Goal: Transaction & Acquisition: Purchase product/service

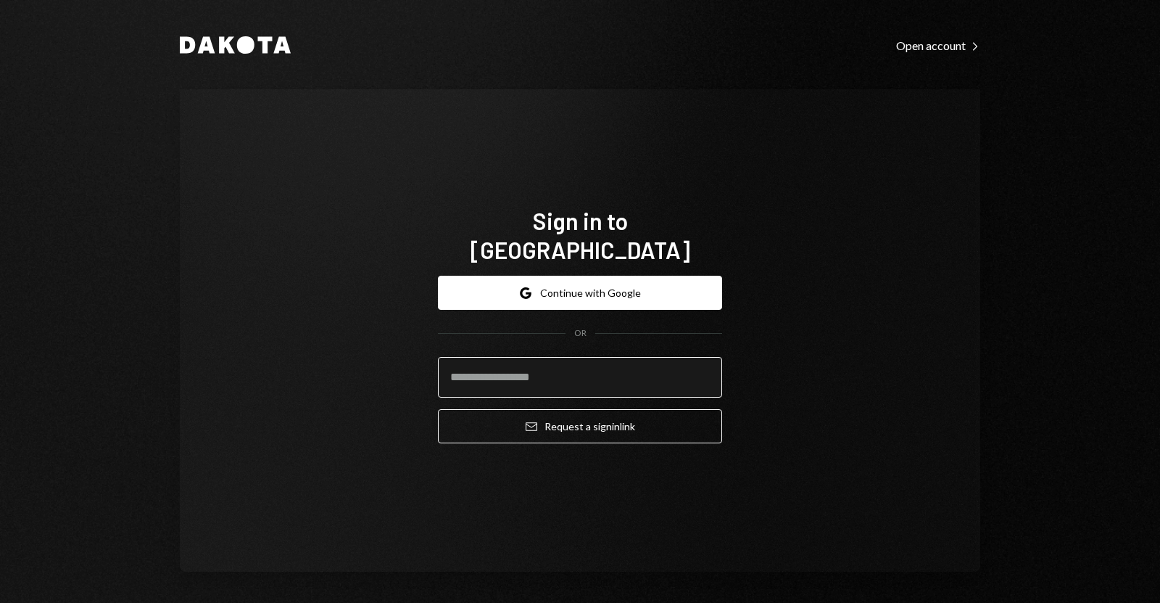
click at [458, 365] on input "email" at bounding box center [580, 377] width 284 height 41
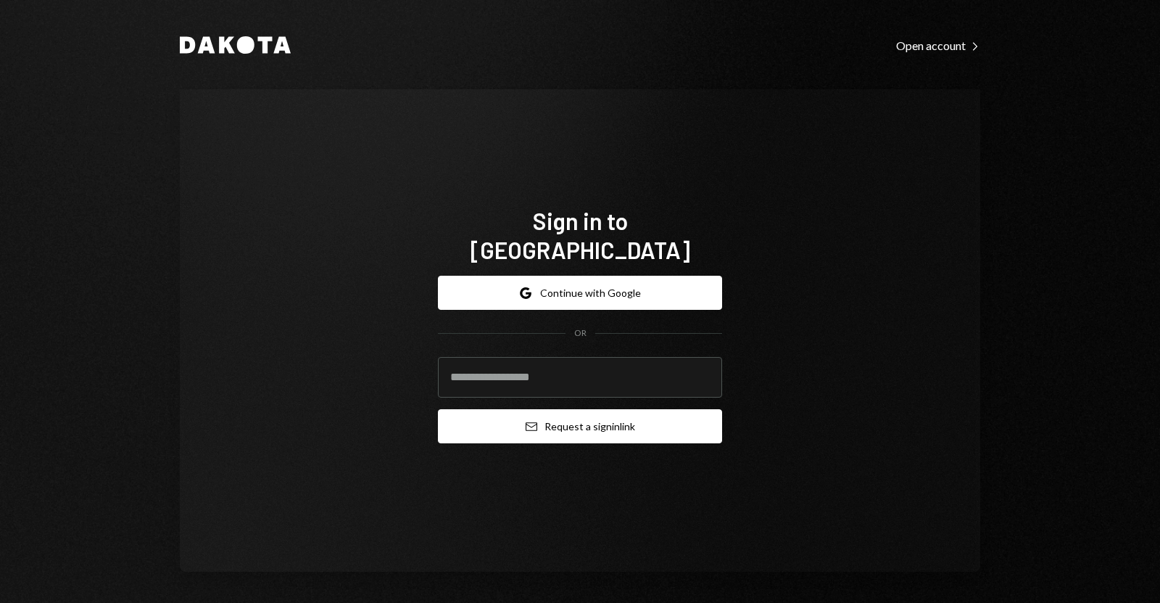
type input "**********"
click at [529, 422] on icon "submit" at bounding box center [532, 426] width 12 height 9
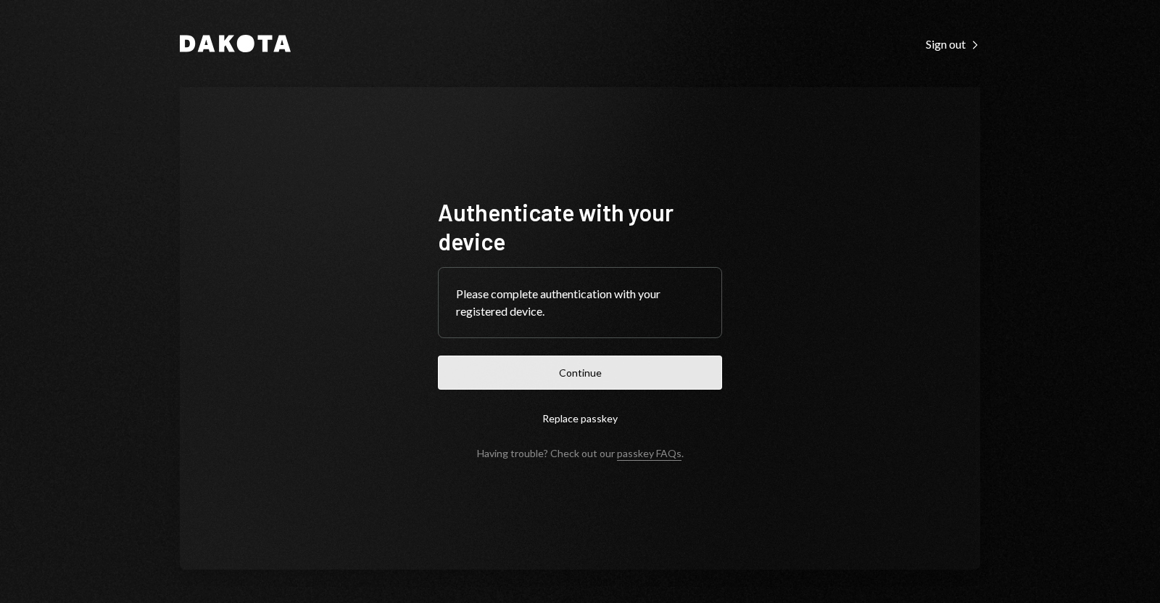
click at [468, 372] on button "Continue" at bounding box center [580, 372] width 284 height 34
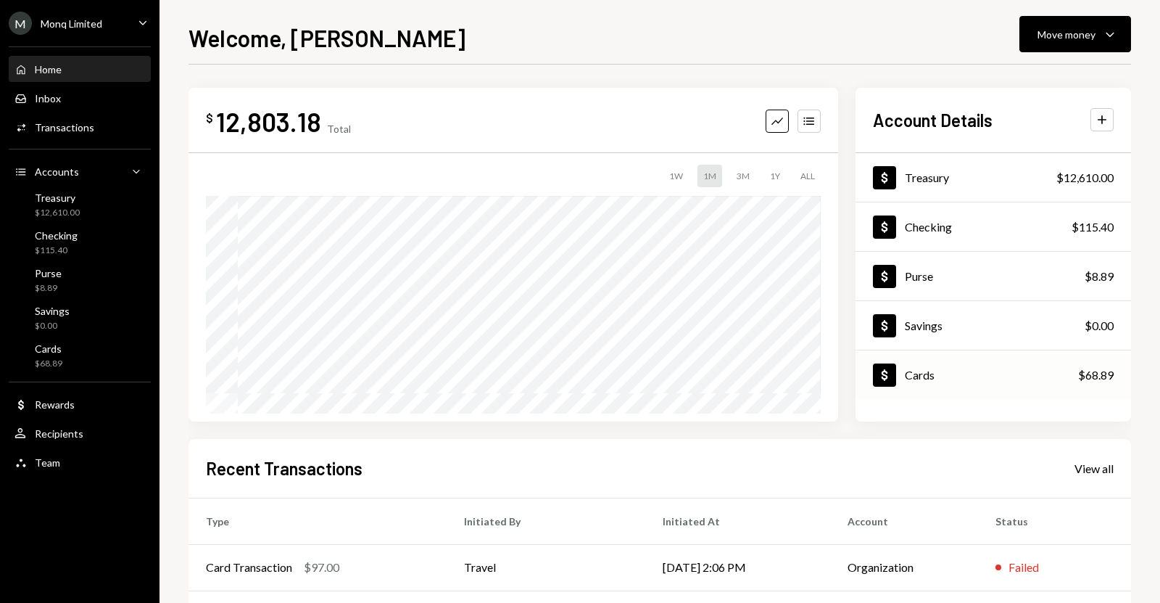
click at [934, 388] on div "Dollar Cards $68.89" at bounding box center [994, 375] width 276 height 47
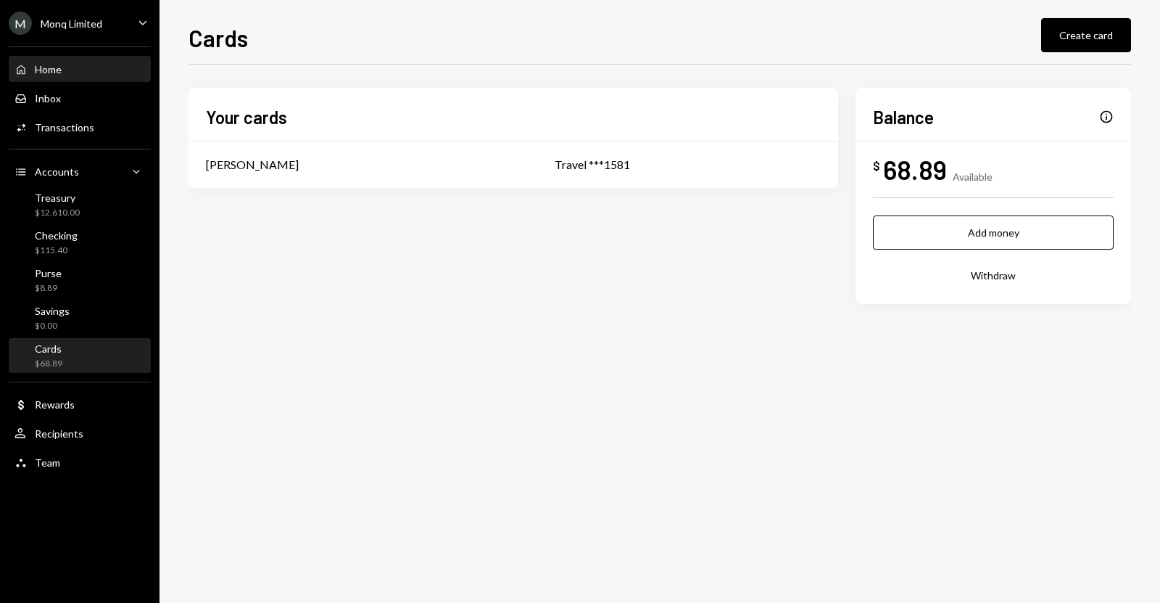
click at [74, 75] on div "Home Home" at bounding box center [80, 69] width 131 height 13
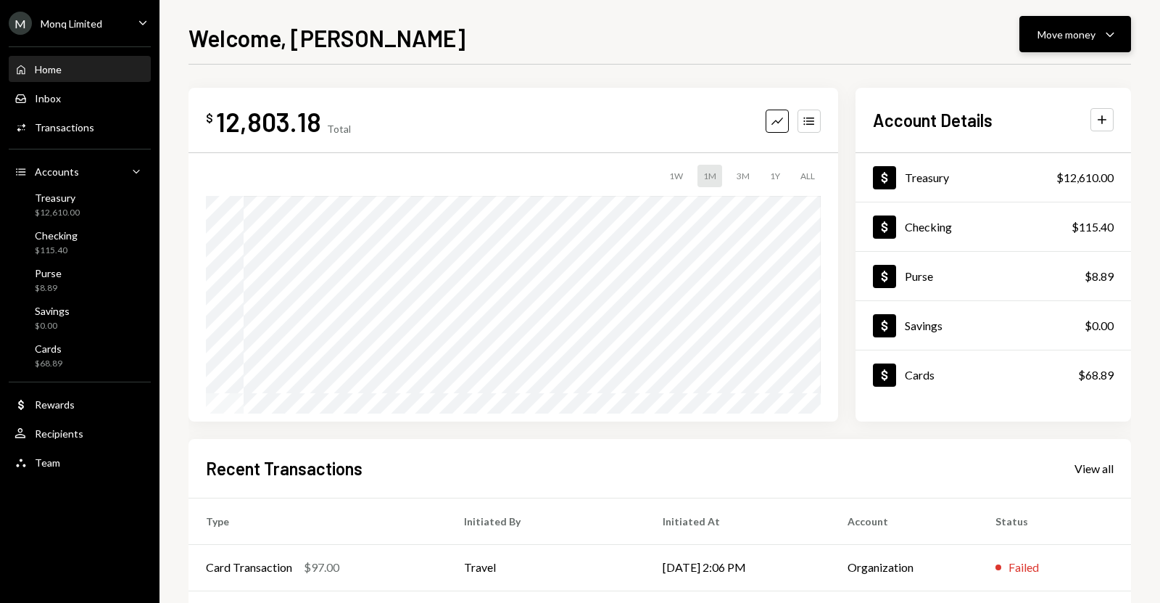
click at [1103, 27] on icon "Caret Down" at bounding box center [1109, 33] width 17 height 17
click at [78, 348] on div "Cards $68.89" at bounding box center [80, 356] width 131 height 28
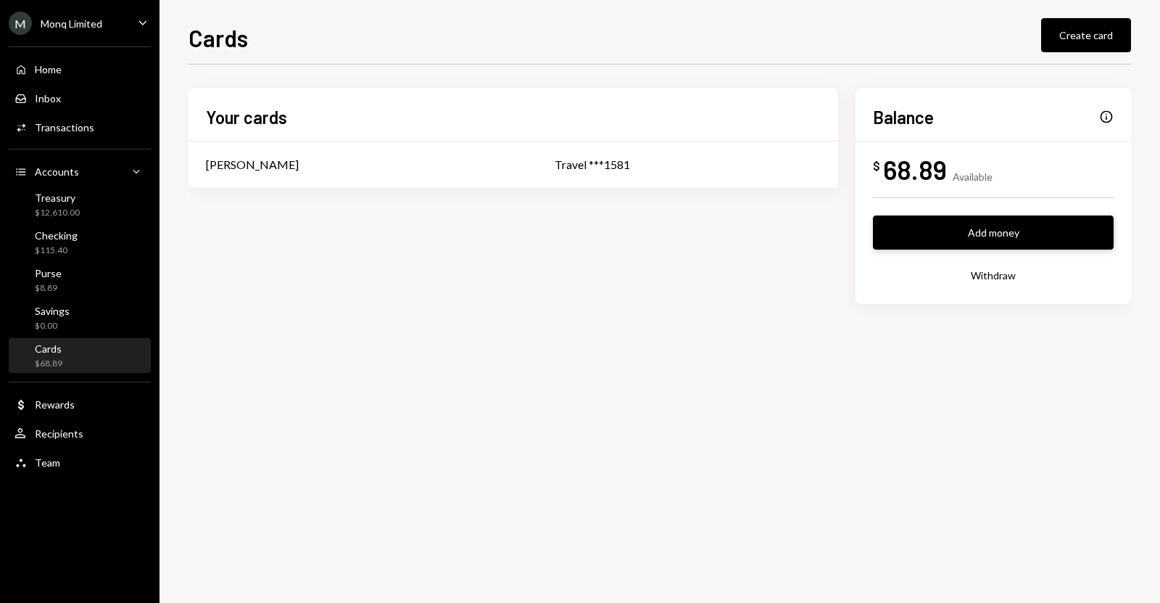
click at [907, 229] on button "Add money" at bounding box center [993, 232] width 241 height 34
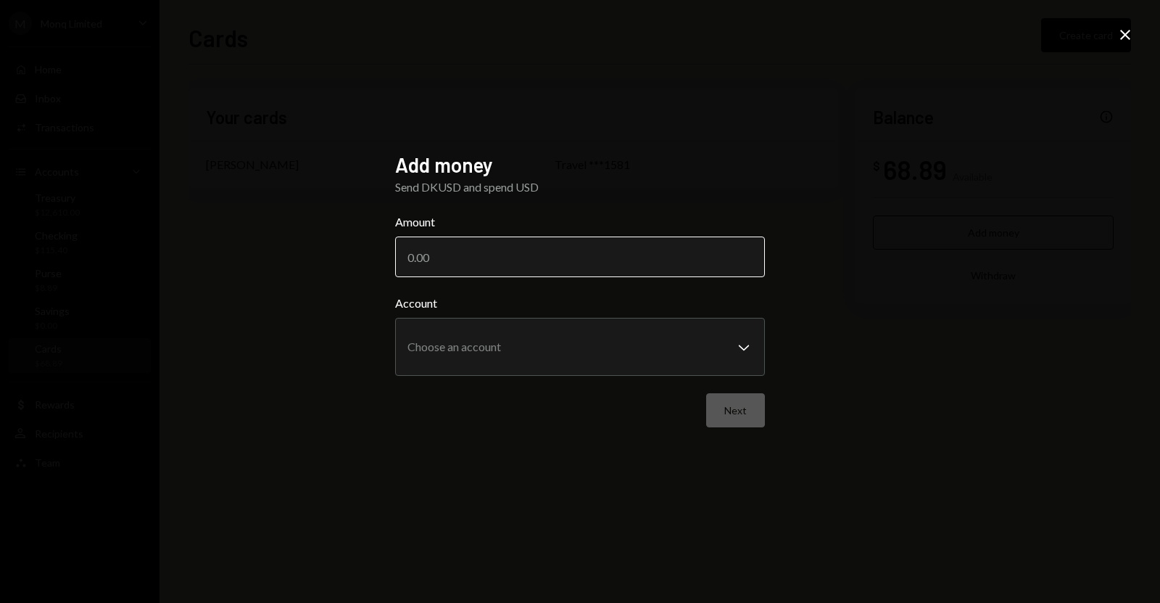
click at [686, 265] on input "Amount" at bounding box center [580, 256] width 370 height 41
type input "250"
click at [731, 421] on button "Next" at bounding box center [735, 410] width 59 height 34
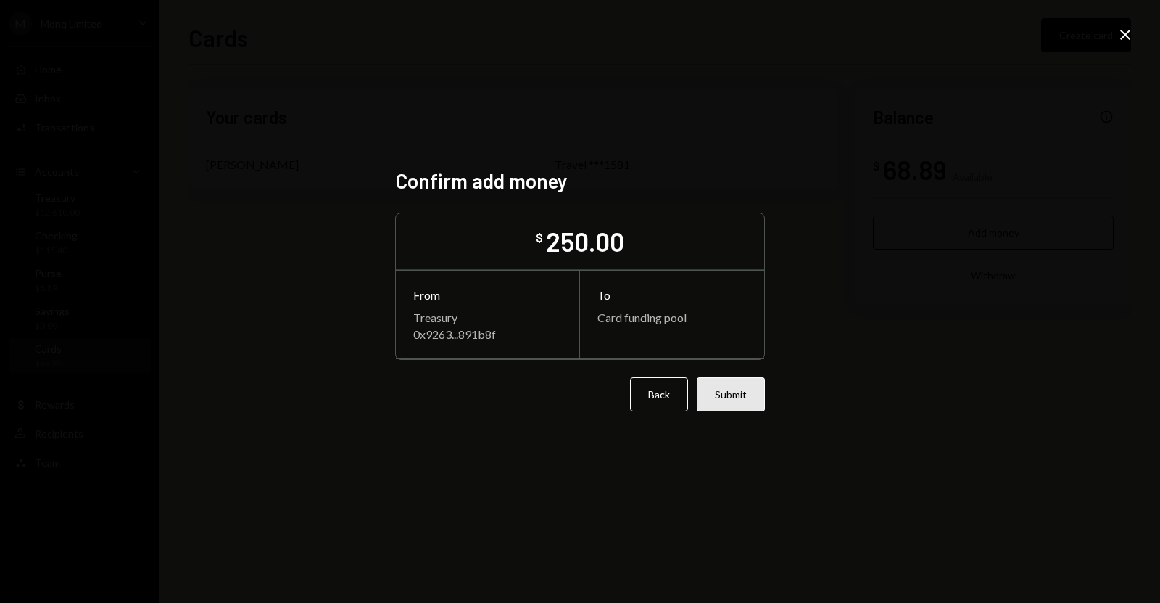
click at [738, 394] on button "Submit" at bounding box center [731, 394] width 68 height 34
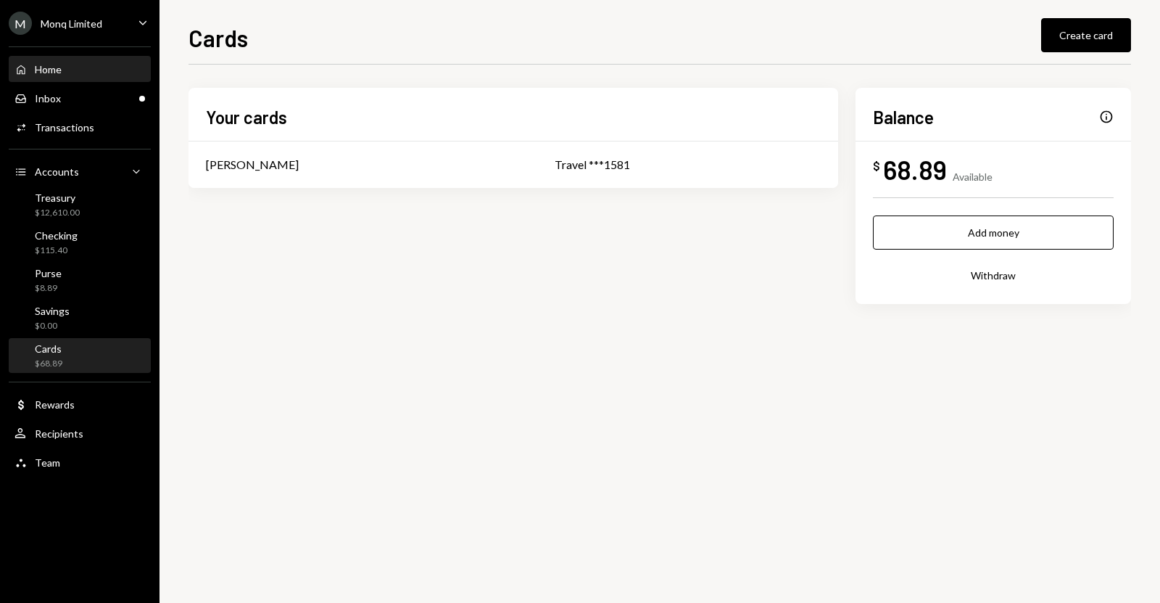
click at [58, 64] on div "Home" at bounding box center [48, 69] width 27 height 12
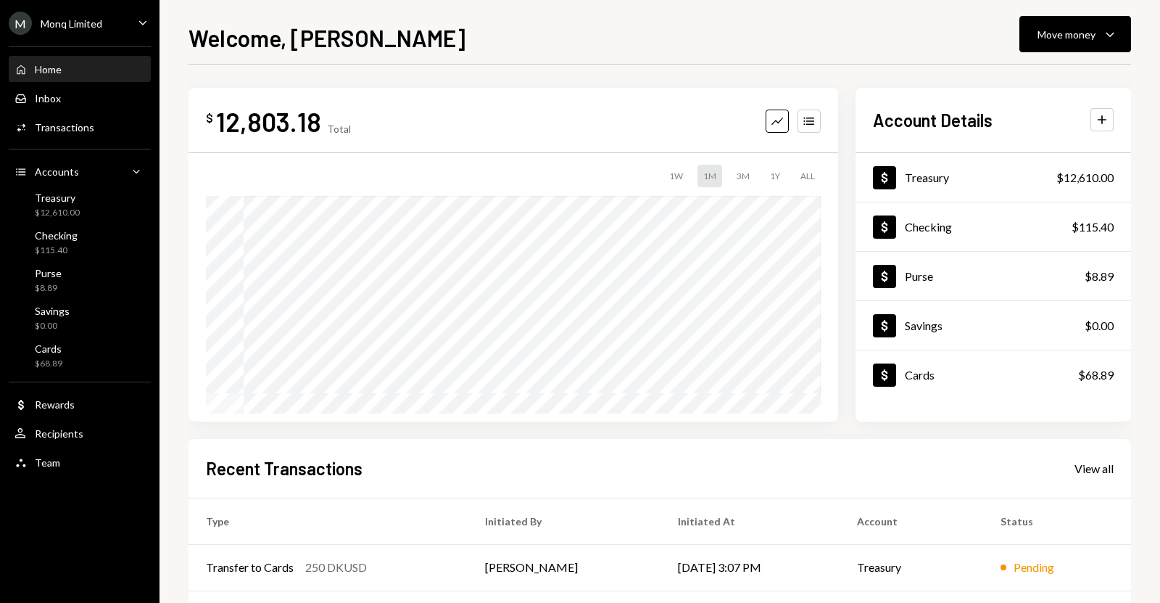
click at [174, 253] on div "Welcome, Drew Move money Caret Down $ 12,803.18 Total Graph Accounts 1W 1M 3M 1…" at bounding box center [660, 301] width 1001 height 603
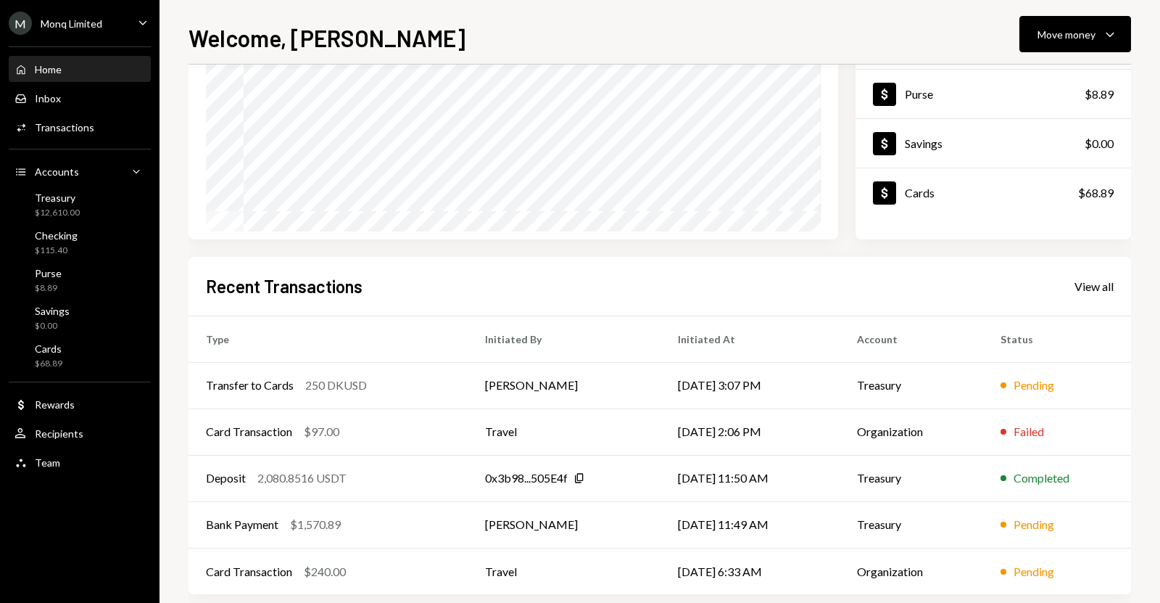
scroll to position [183, 0]
click at [1145, 48] on div "Welcome, Drew Move money Caret Down $ 12,803.18 Total Graph Accounts 1W 1M 3M 1…" at bounding box center [660, 301] width 1001 height 603
click at [44, 59] on div "Home Home" at bounding box center [80, 69] width 131 height 25
click at [59, 67] on div "Home" at bounding box center [48, 69] width 27 height 12
click at [46, 205] on div "Treasury $12,610.00" at bounding box center [57, 205] width 45 height 28
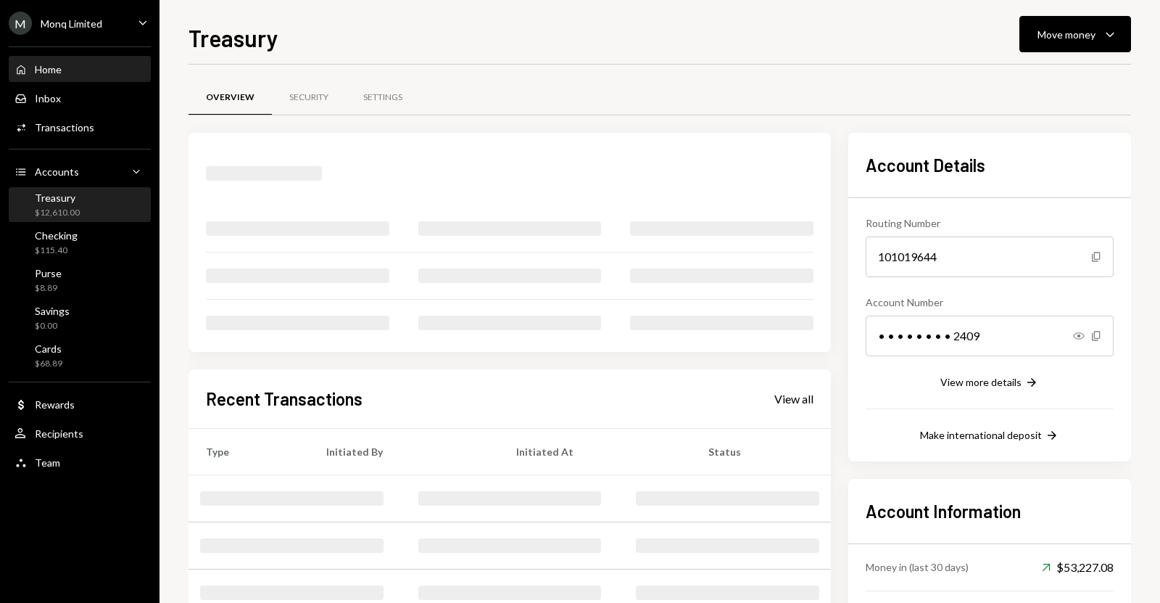
click at [49, 67] on div "Home" at bounding box center [48, 69] width 27 height 12
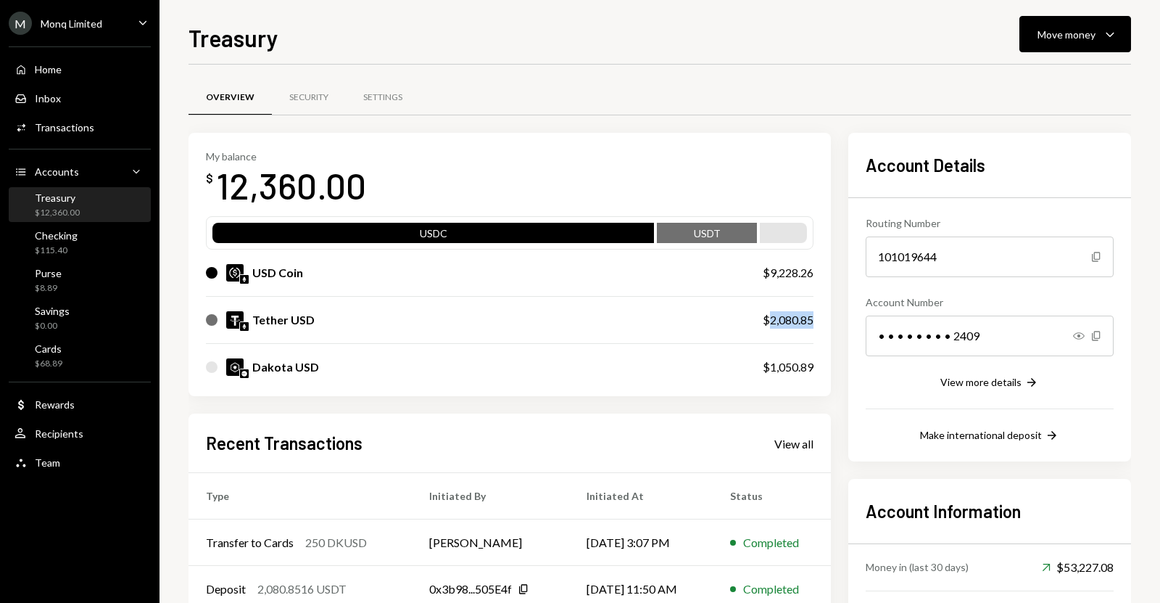
drag, startPoint x: 818, startPoint y: 322, endPoint x: 771, endPoint y: 319, distance: 47.2
click at [771, 319] on div "My balance $ 12,360.00 USDC USDT USD Coin $9,228.26 Tether USD $2,080.85 Dakota…" at bounding box center [510, 265] width 642 height 264
copy div "2,080.85"
click at [1074, 36] on div "Move money" at bounding box center [1067, 34] width 58 height 15
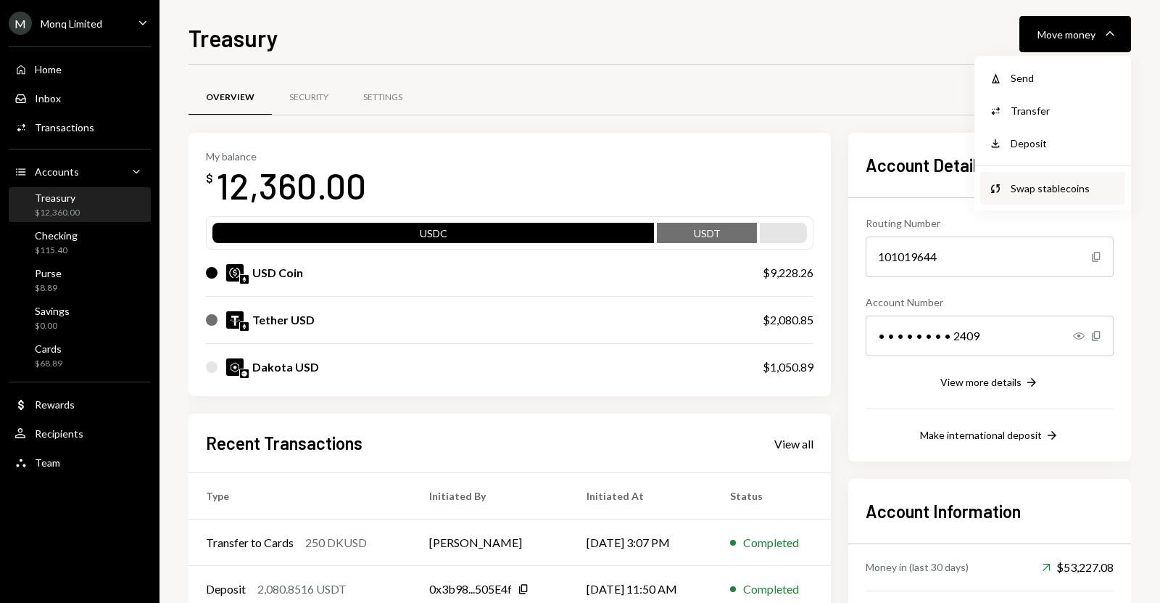
click at [1027, 196] on div "Swap Swap stablecoins" at bounding box center [1052, 188] width 145 height 33
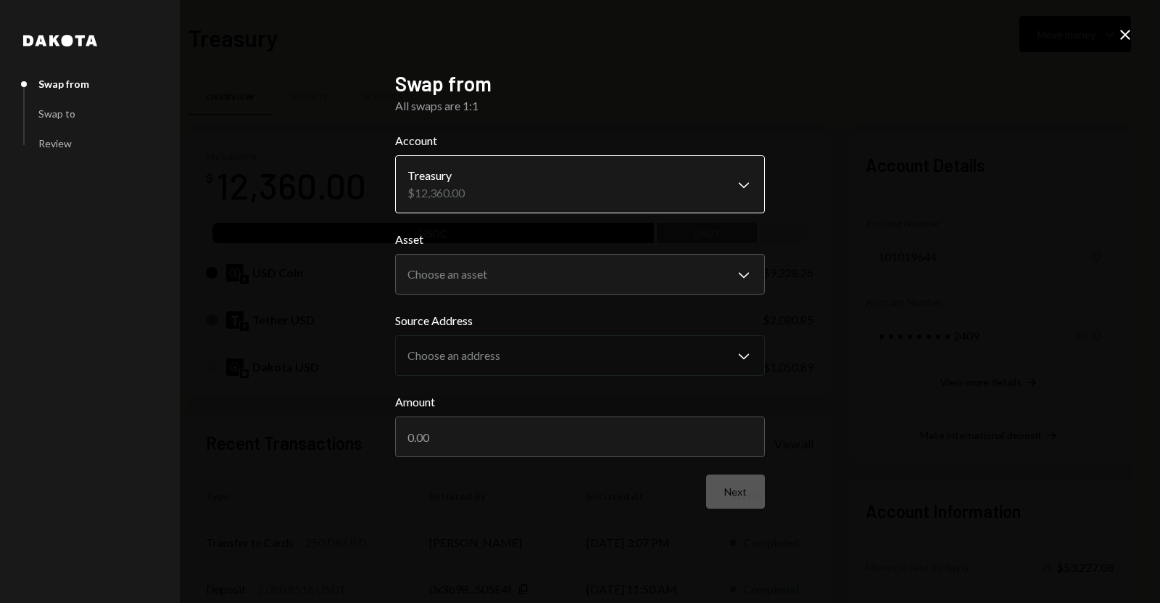
click at [612, 210] on body "M Monq Limited Caret Down Home Home Inbox Inbox Activities Transactions Account…" at bounding box center [580, 301] width 1160 height 603
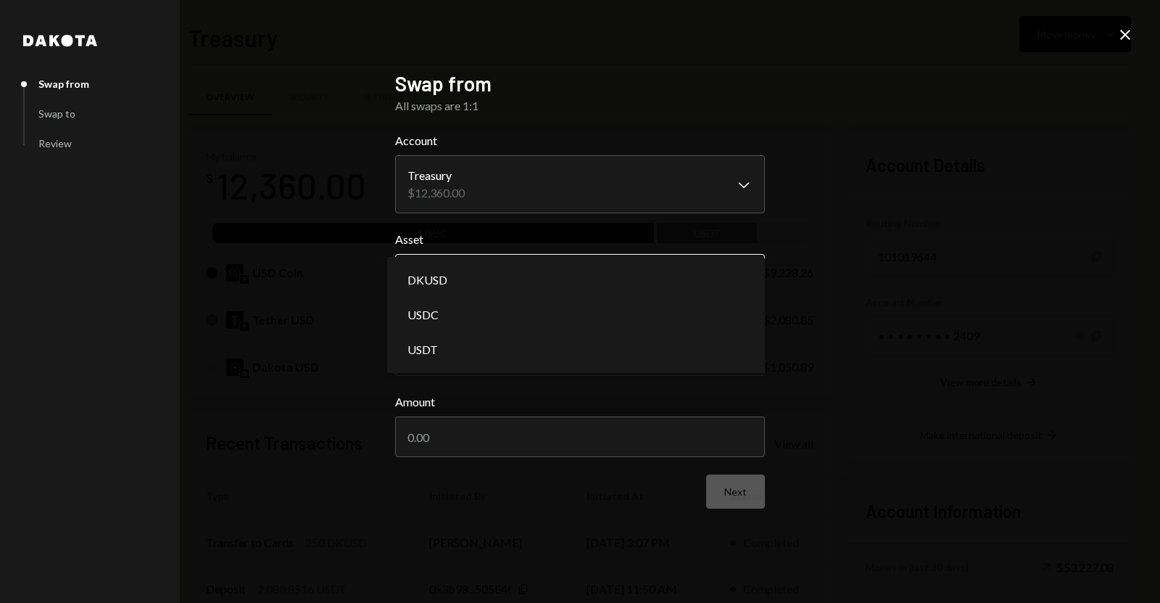
click at [483, 264] on body "M Monq Limited Caret Down Home Home Inbox Inbox Activities Transactions Account…" at bounding box center [580, 301] width 1160 height 603
select select "****"
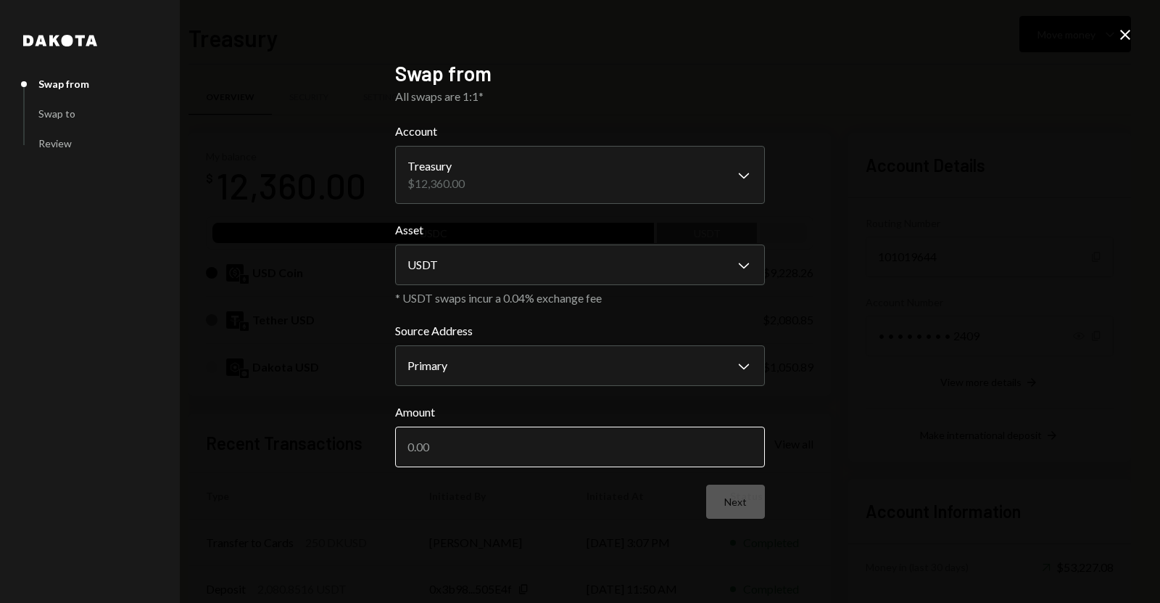
click at [433, 434] on input "Amount" at bounding box center [580, 446] width 370 height 41
paste input "2080.85"
type input "2080.85"
click at [746, 502] on button "Next" at bounding box center [735, 501] width 59 height 34
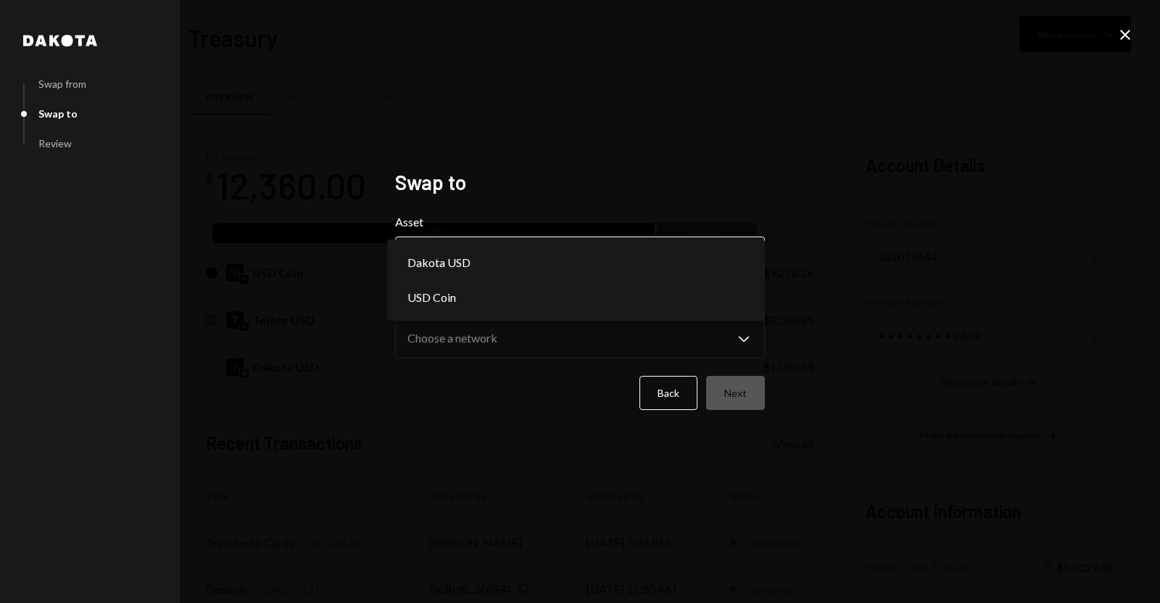
click at [580, 270] on body "M Monq Limited Caret Down Home Home Inbox Inbox Activities Transactions Account…" at bounding box center [580, 301] width 1160 height 603
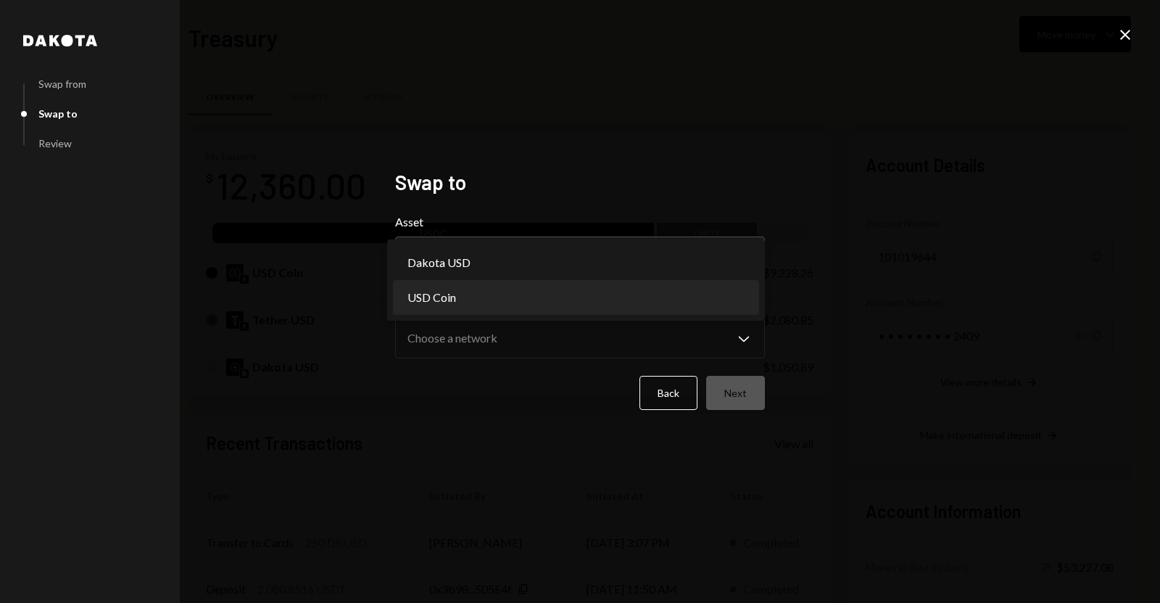
select select "****"
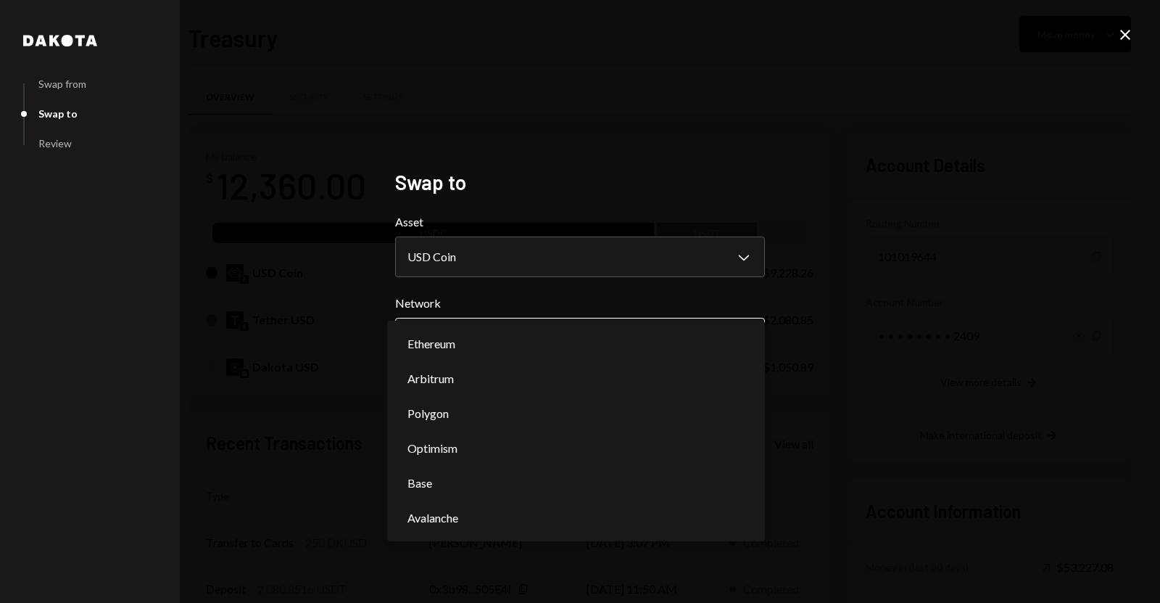
click at [492, 335] on body "M Monq Limited Caret Down Home Home Inbox Inbox Activities Transactions Account…" at bounding box center [580, 301] width 1160 height 603
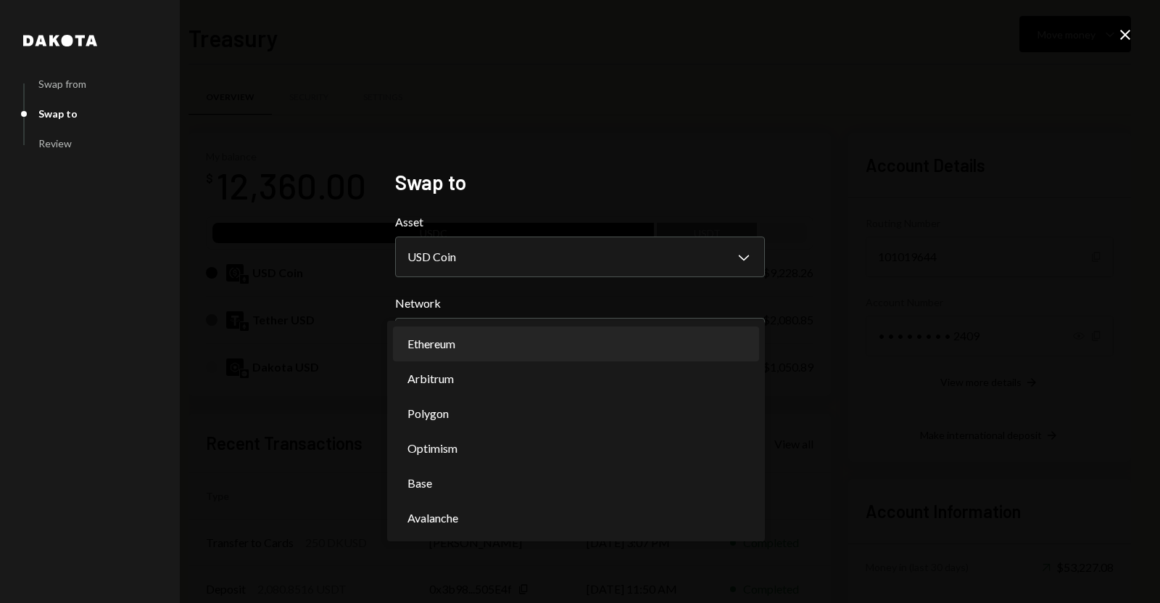
select select "**********"
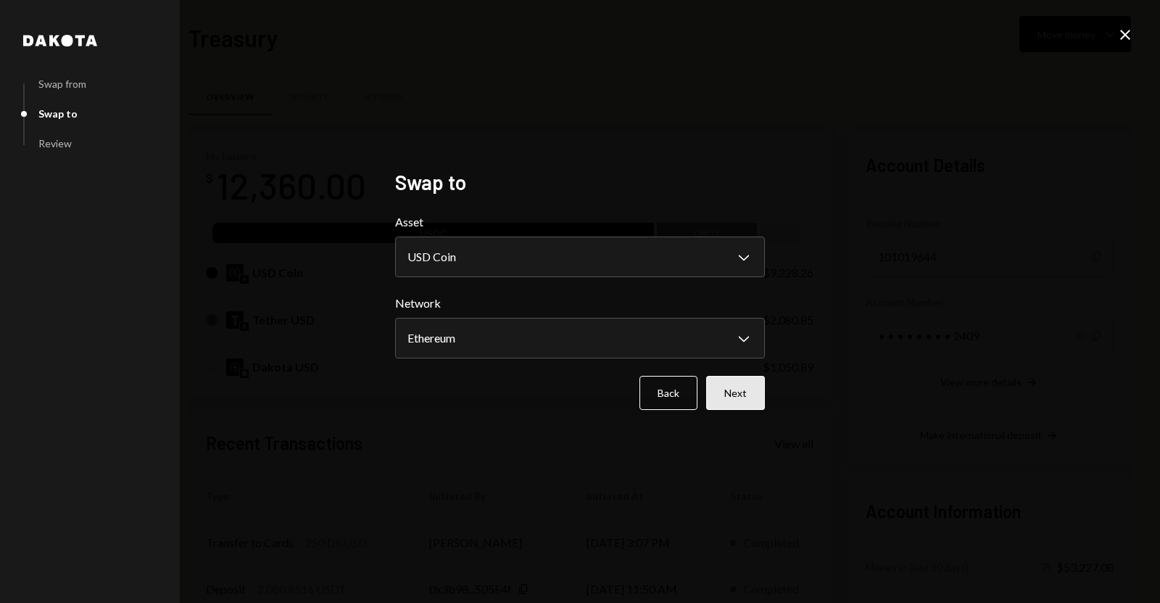
click at [750, 387] on button "Next" at bounding box center [735, 393] width 59 height 34
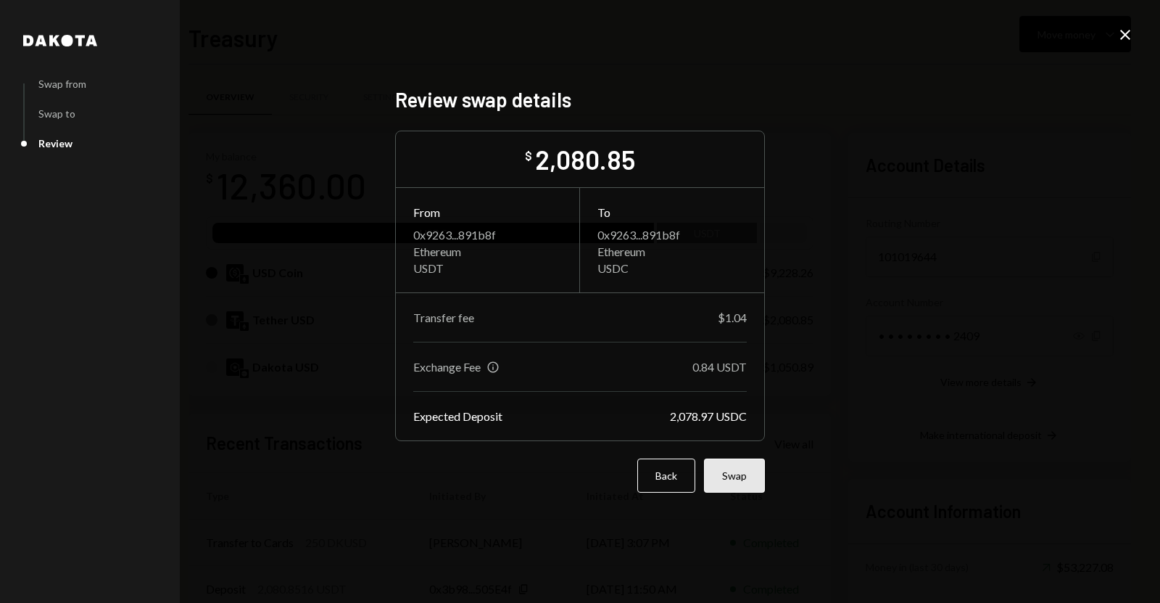
click at [716, 487] on button "Swap" at bounding box center [734, 475] width 61 height 34
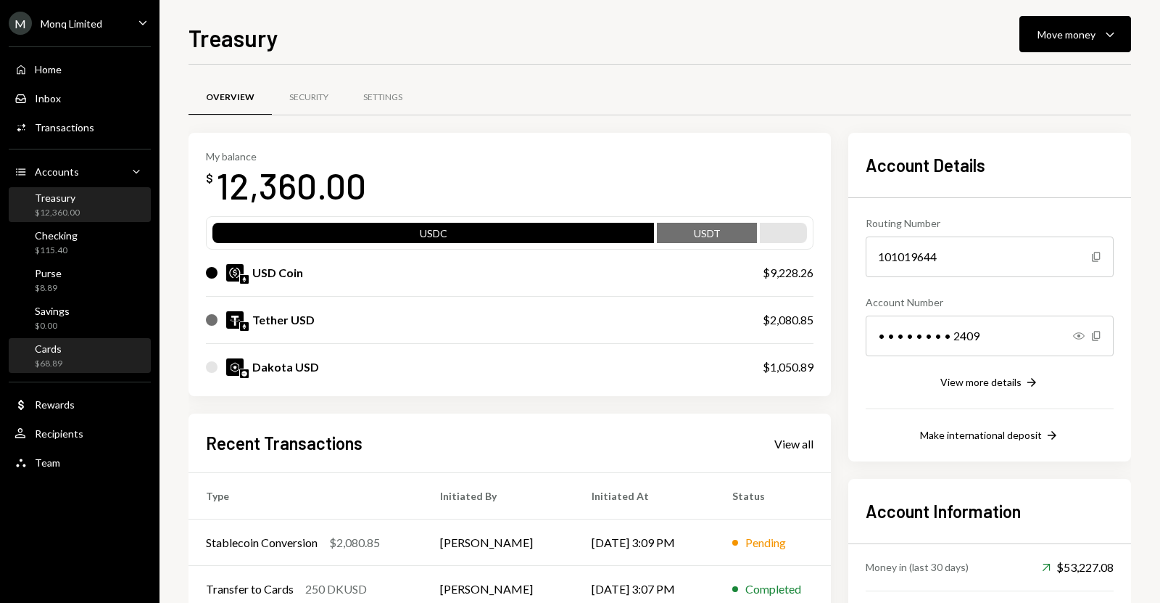
click at [57, 345] on div "Cards" at bounding box center [49, 348] width 28 height 12
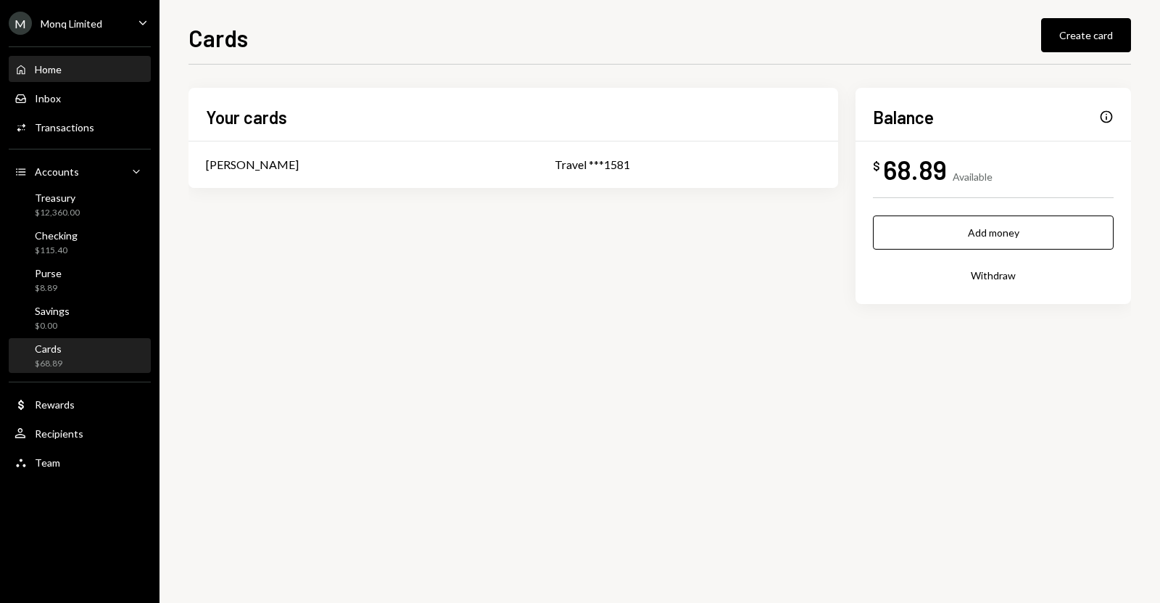
click at [88, 77] on div "Home Home" at bounding box center [80, 69] width 131 height 25
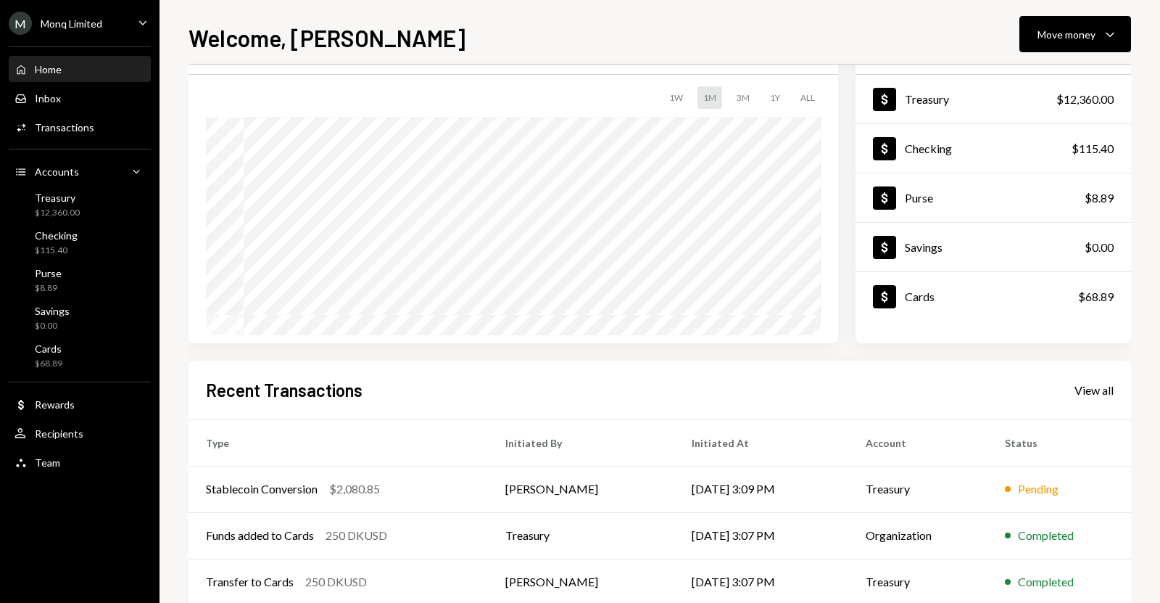
scroll to position [167, 0]
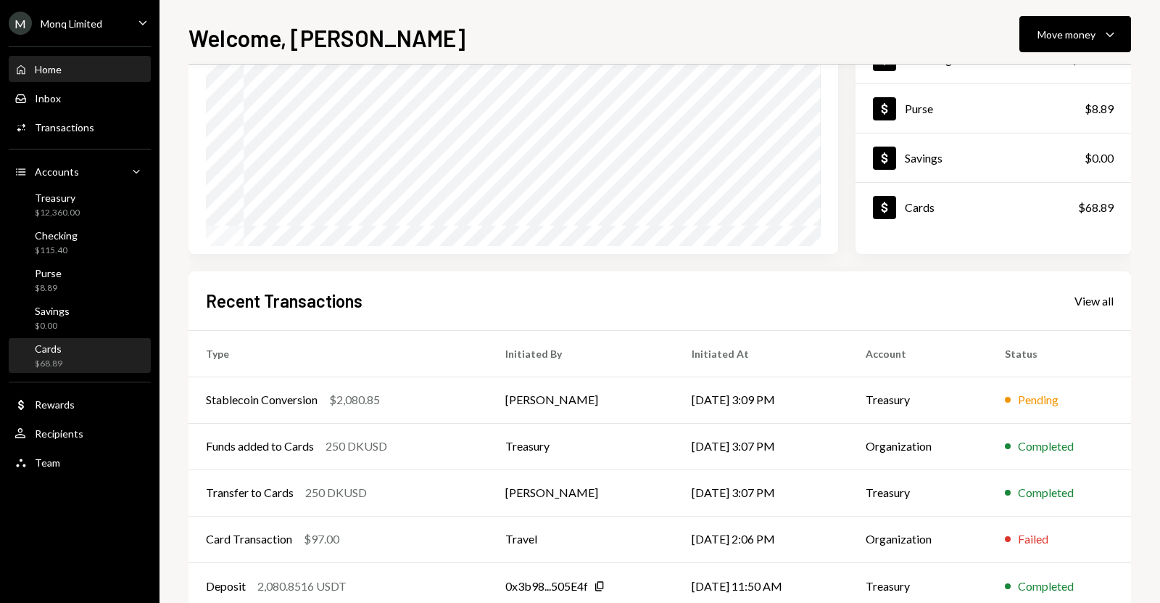
click at [86, 347] on div "Cards $68.89" at bounding box center [80, 356] width 131 height 28
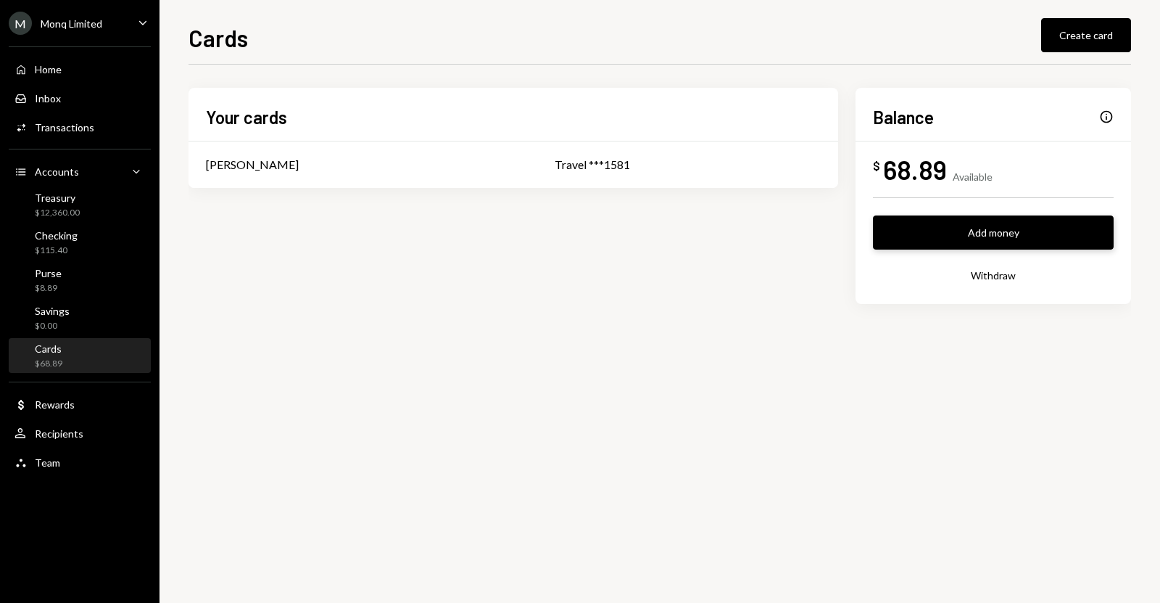
click at [926, 241] on button "Add money" at bounding box center [993, 232] width 241 height 34
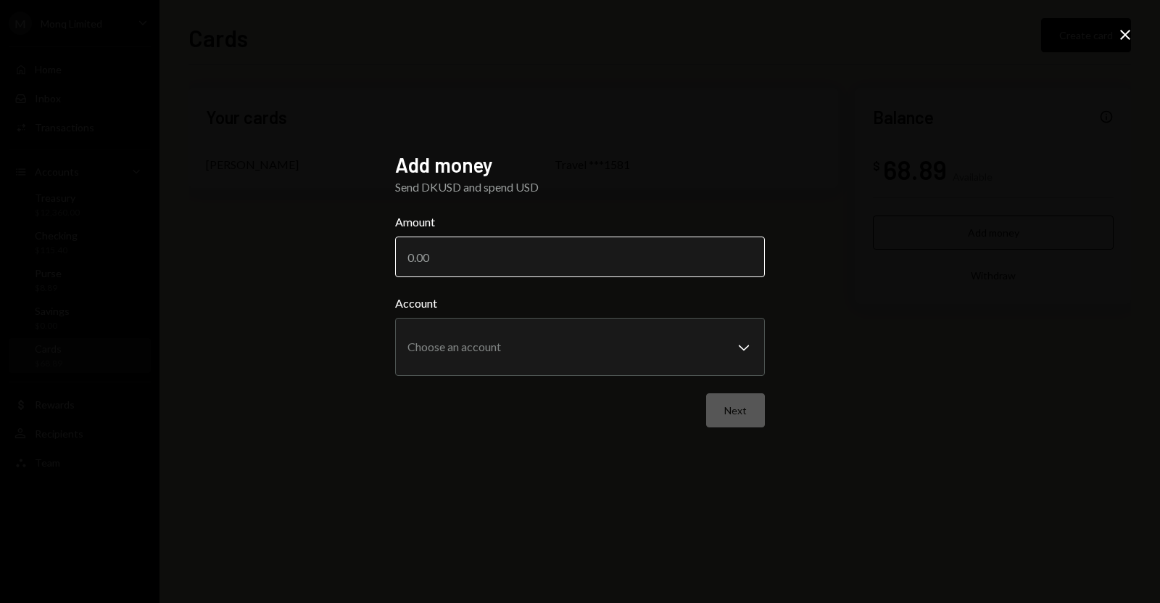
click at [690, 261] on input "Amount" at bounding box center [580, 256] width 370 height 41
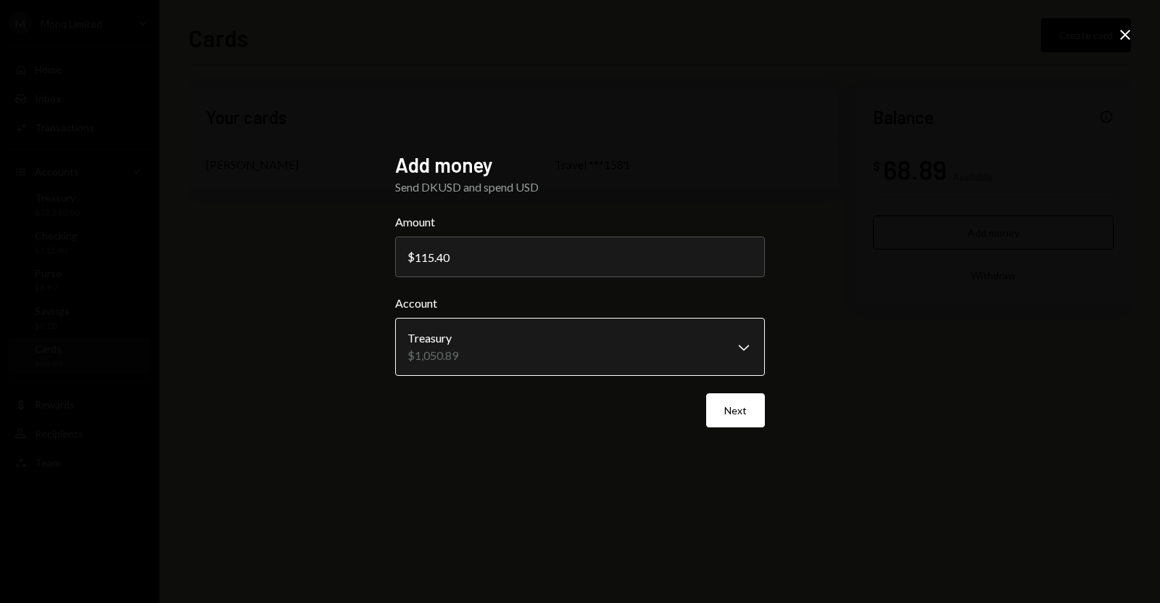
type input "115.40"
click at [487, 363] on button "Treasury $1,050.89 Chevron Down" at bounding box center [580, 347] width 370 height 58
click at [426, 319] on div "Treasury $1,050.89" at bounding box center [579, 347] width 372 height 64
click at [291, 400] on div "**********" at bounding box center [580, 301] width 1160 height 603
click at [1125, 34] on icon at bounding box center [1125, 35] width 10 height 10
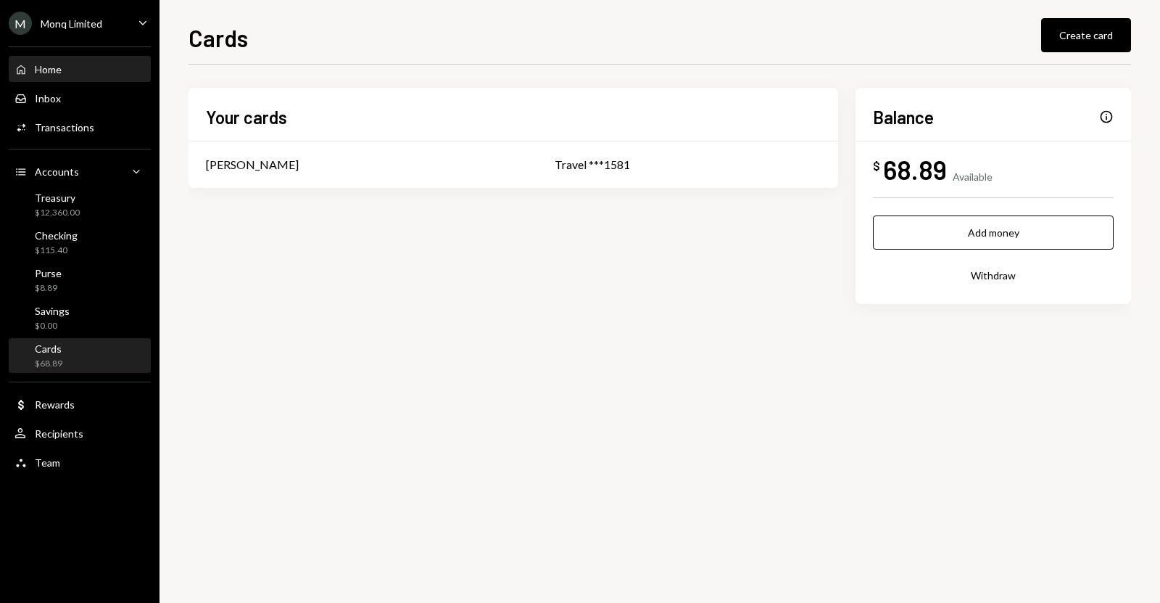
click at [83, 63] on div "Home Home" at bounding box center [80, 69] width 131 height 13
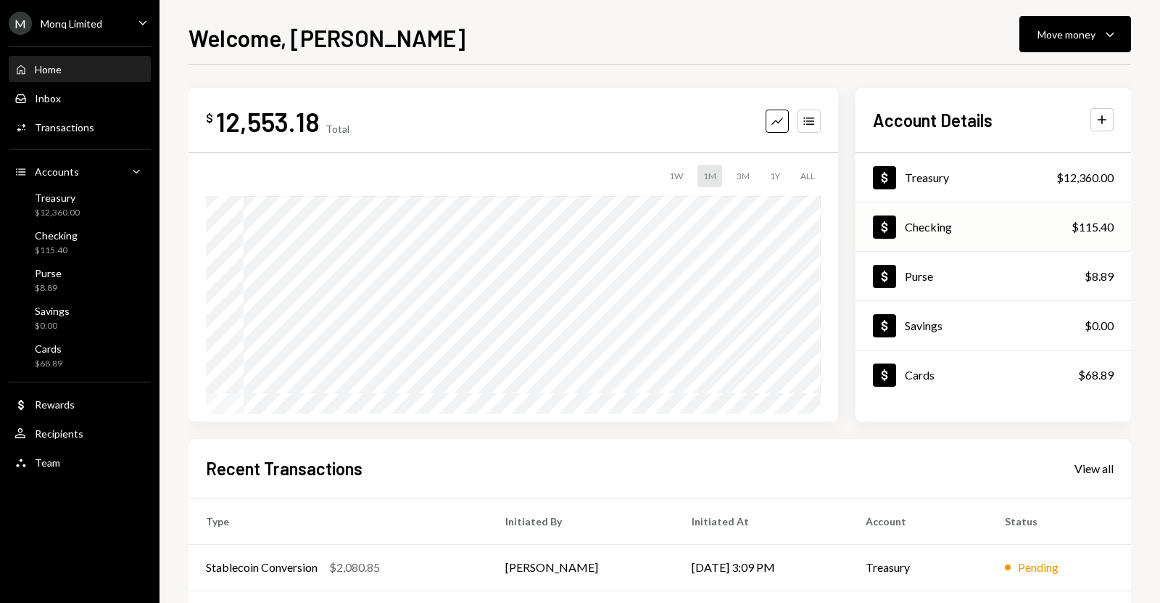
click at [942, 228] on div "Checking" at bounding box center [928, 227] width 47 height 14
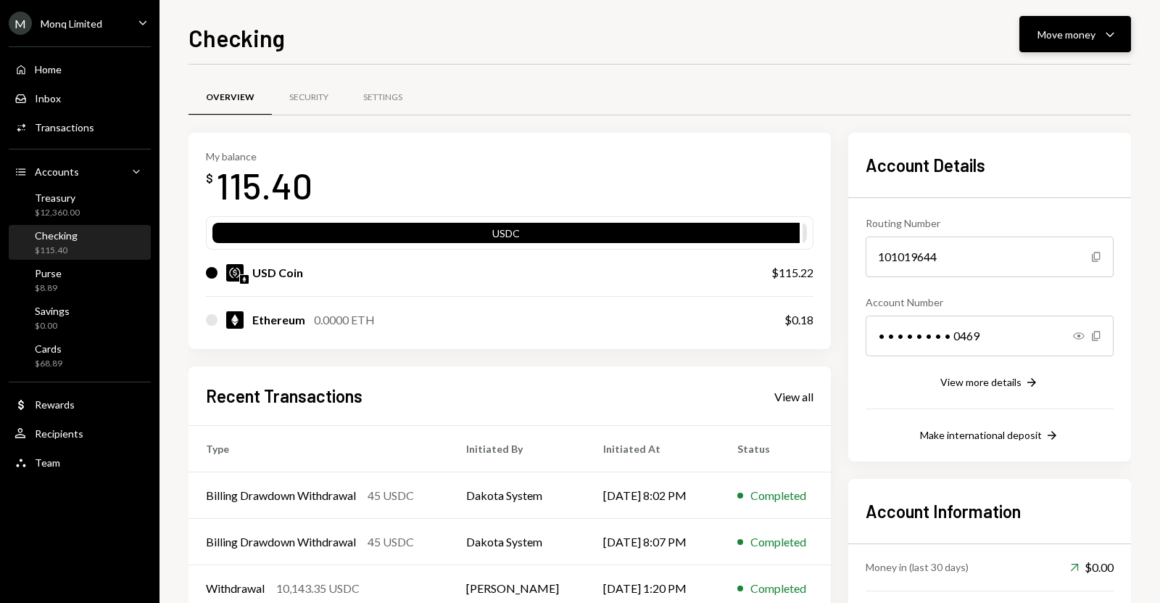
click at [1080, 28] on div "Move money" at bounding box center [1067, 34] width 58 height 15
click at [1035, 99] on div "Convert Transfer" at bounding box center [1052, 110] width 145 height 33
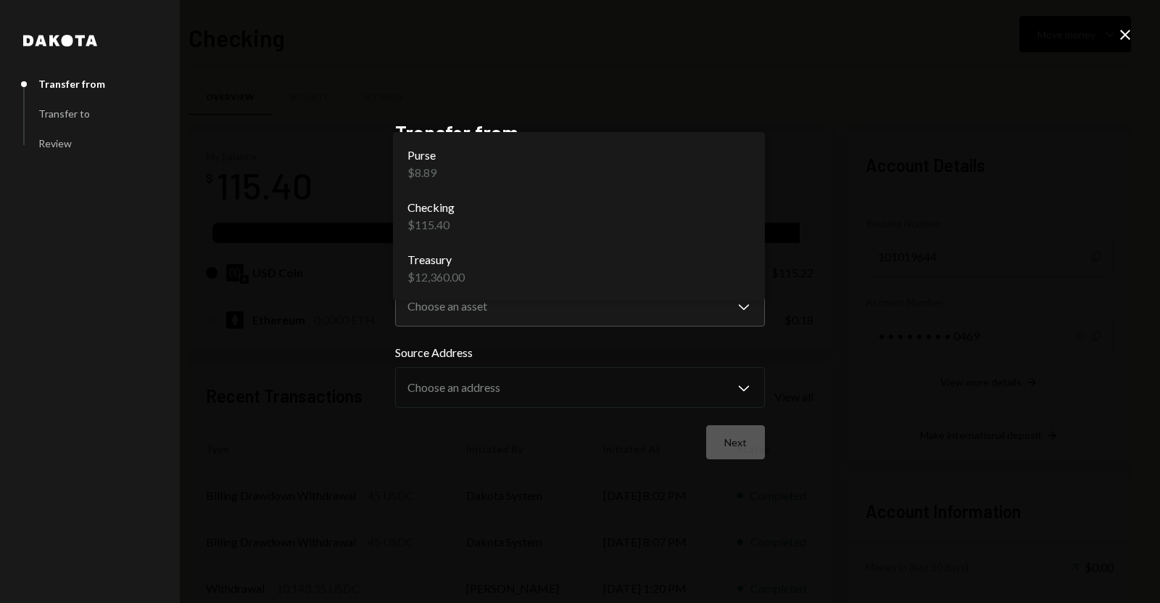
click at [670, 226] on body "M Monq Limited Caret Down Home Home Inbox Inbox Activities Transactions Account…" at bounding box center [580, 301] width 1160 height 603
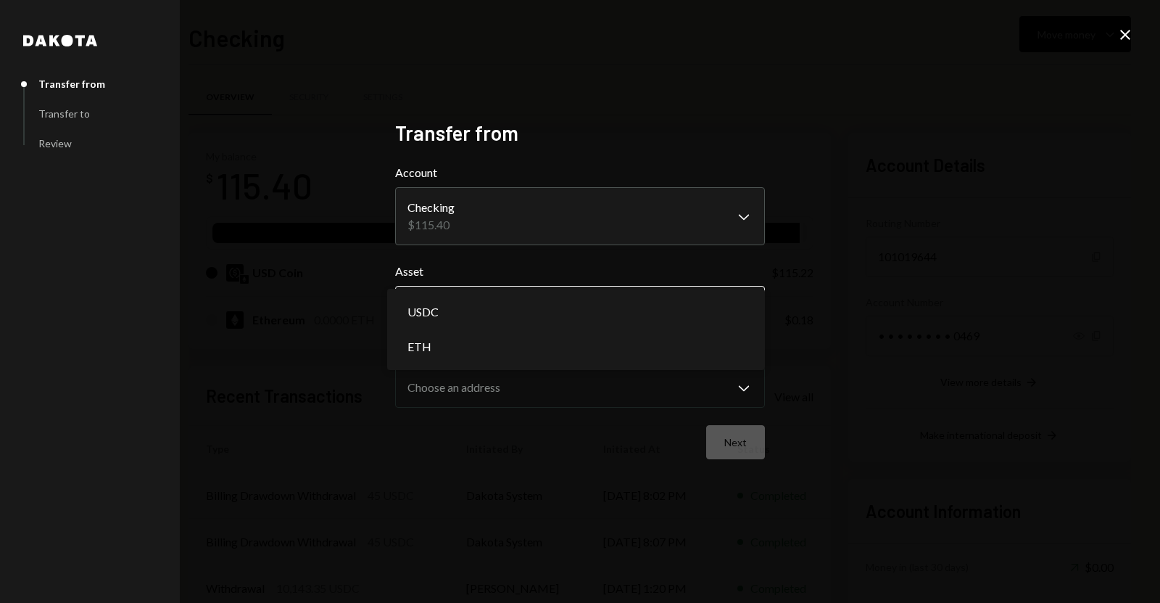
click at [580, 299] on body "M Monq Limited Caret Down Home Home Inbox Inbox Activities Transactions Account…" at bounding box center [580, 301] width 1160 height 603
select select "****"
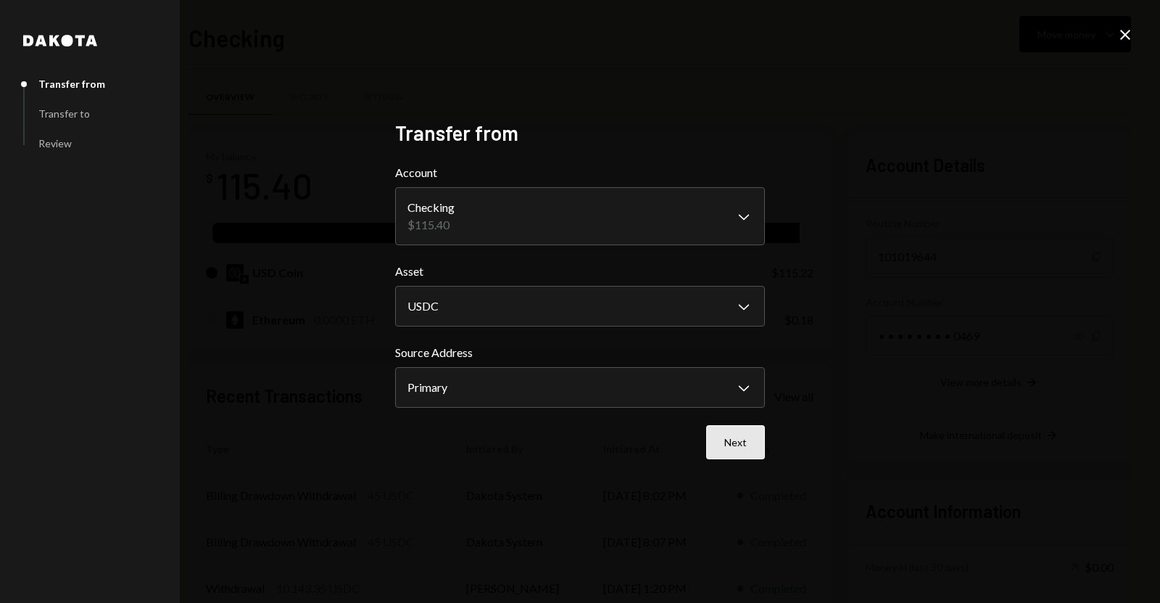
click at [722, 442] on button "Next" at bounding box center [735, 442] width 59 height 34
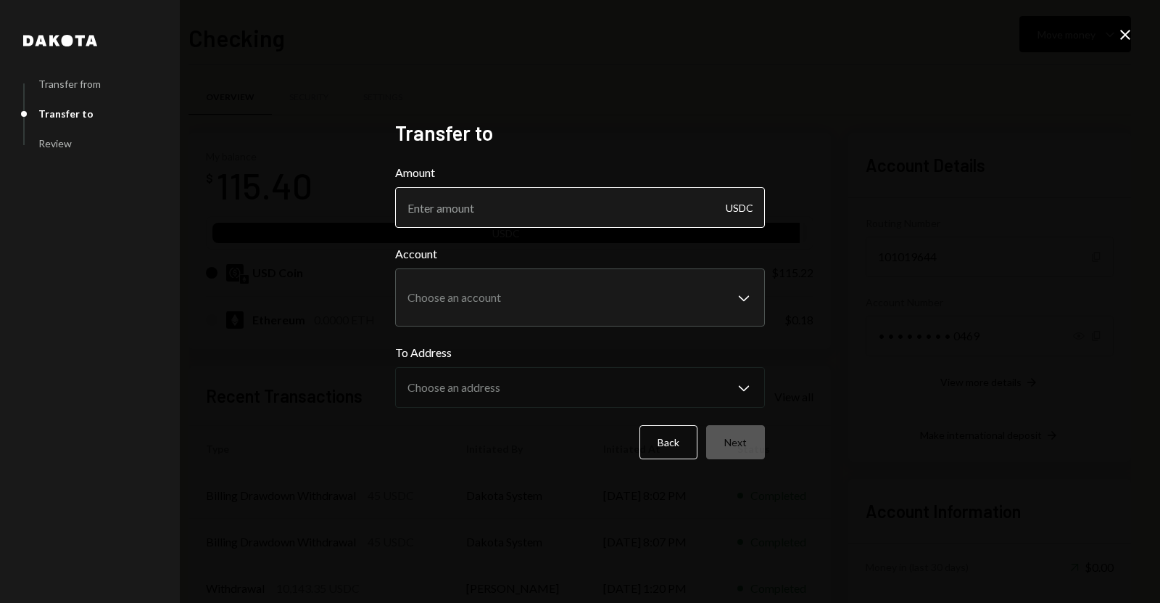
click at [680, 209] on input "Amount" at bounding box center [580, 207] width 370 height 41
type input "115.22"
click at [446, 297] on button "Choose an account Chevron Down" at bounding box center [580, 297] width 370 height 58
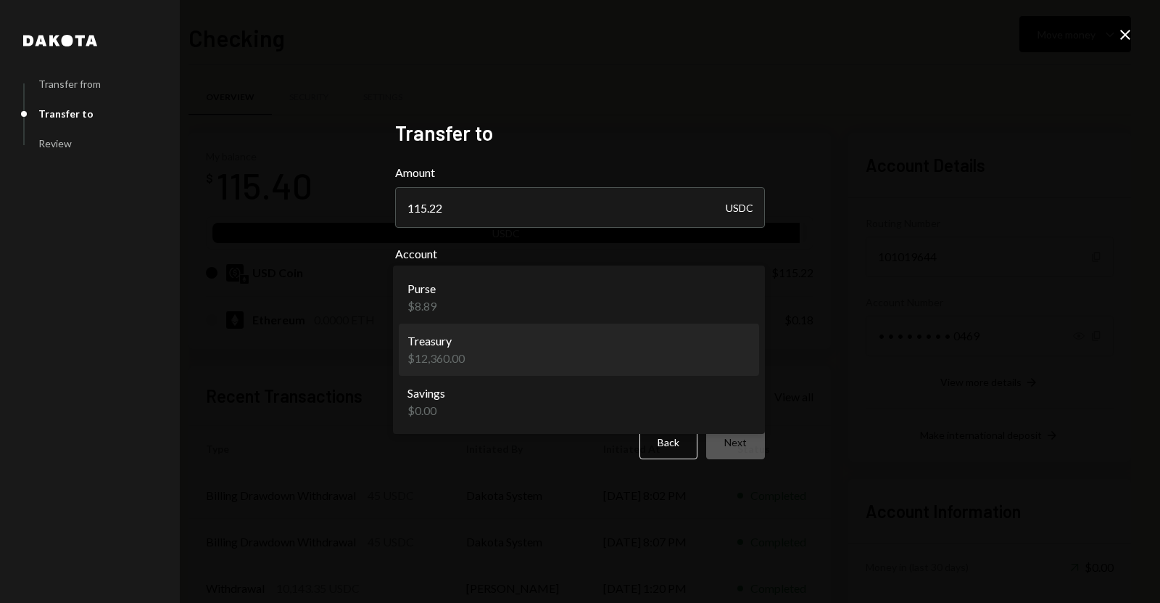
click at [439, 357] on div "$12,360.00" at bounding box center [436, 357] width 57 height 17
select select "**********"
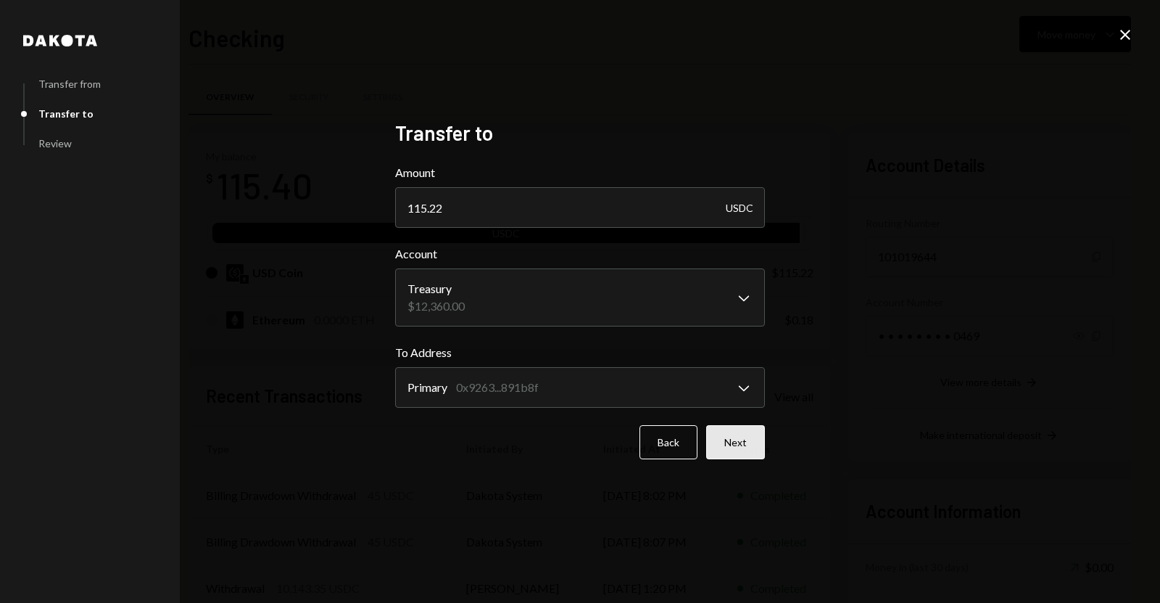
click at [738, 450] on button "Next" at bounding box center [735, 442] width 59 height 34
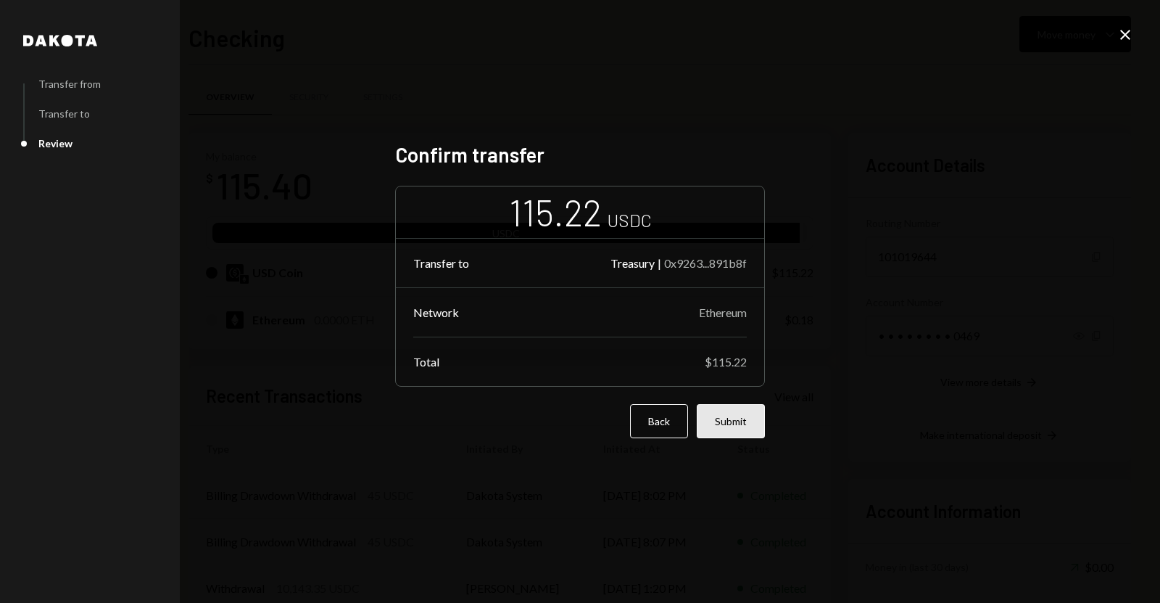
click at [749, 431] on button "Submit" at bounding box center [731, 421] width 68 height 34
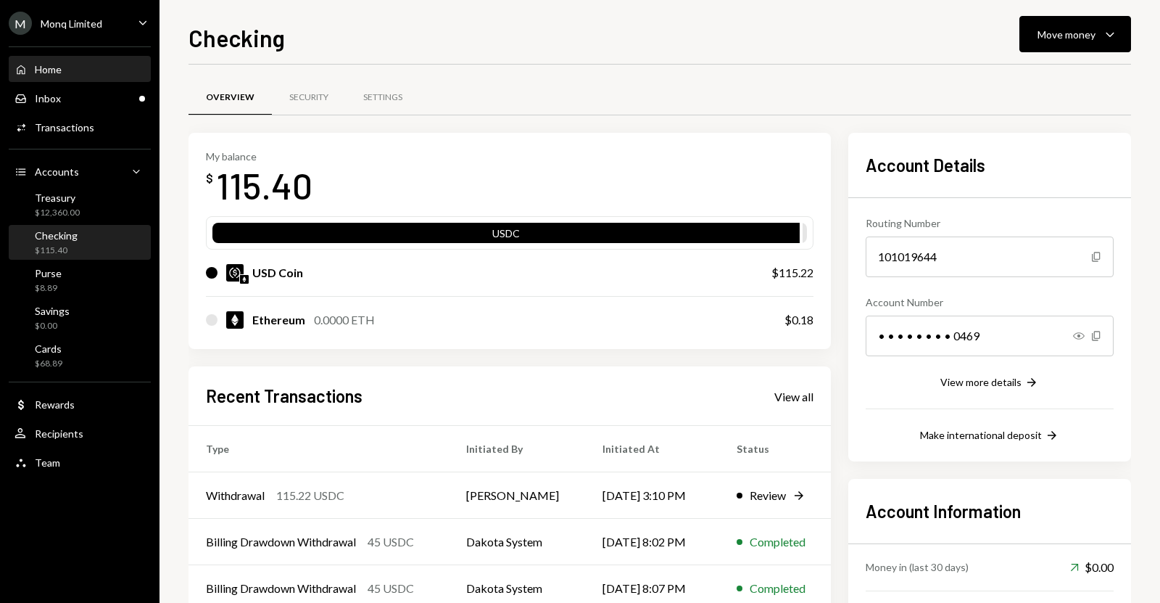
click at [127, 70] on div "Home Home" at bounding box center [80, 69] width 131 height 13
